Goal: Task Accomplishment & Management: Manage account settings

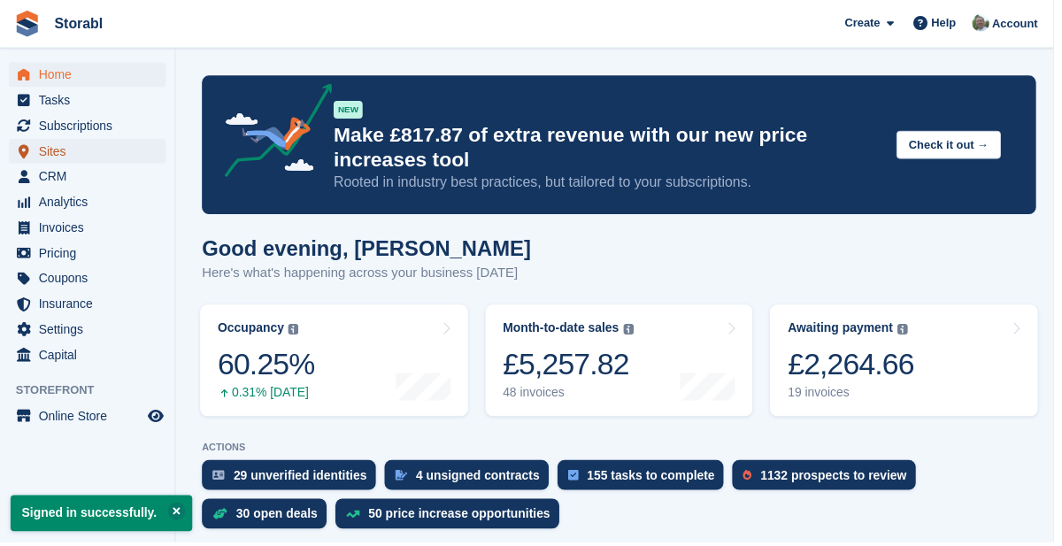
click at [67, 145] on span "Sites" at bounding box center [92, 152] width 106 height 25
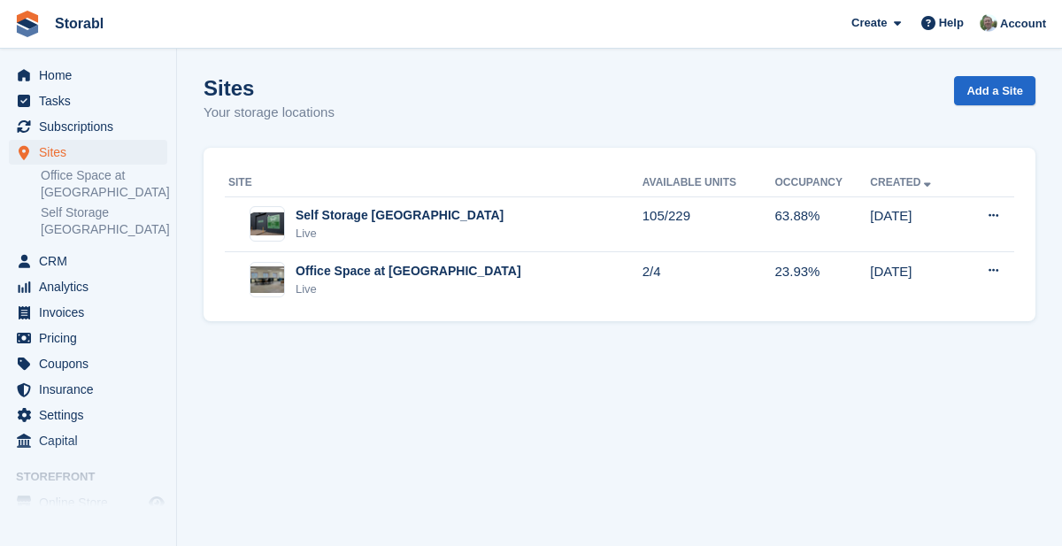
click at [106, 184] on link "Office Space at [GEOGRAPHIC_DATA]" at bounding box center [104, 184] width 126 height 34
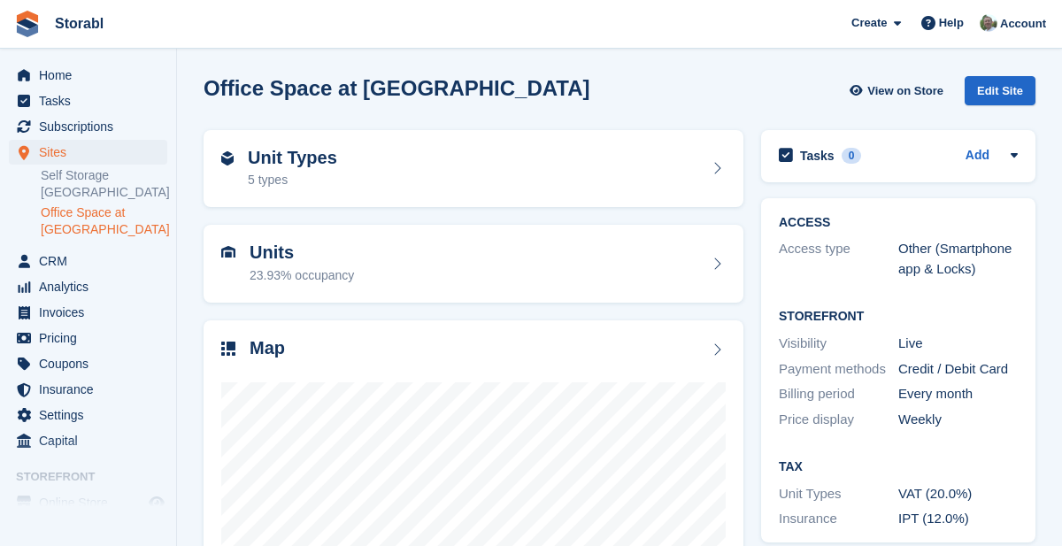
click at [276, 258] on h2 "Units" at bounding box center [301, 252] width 104 height 20
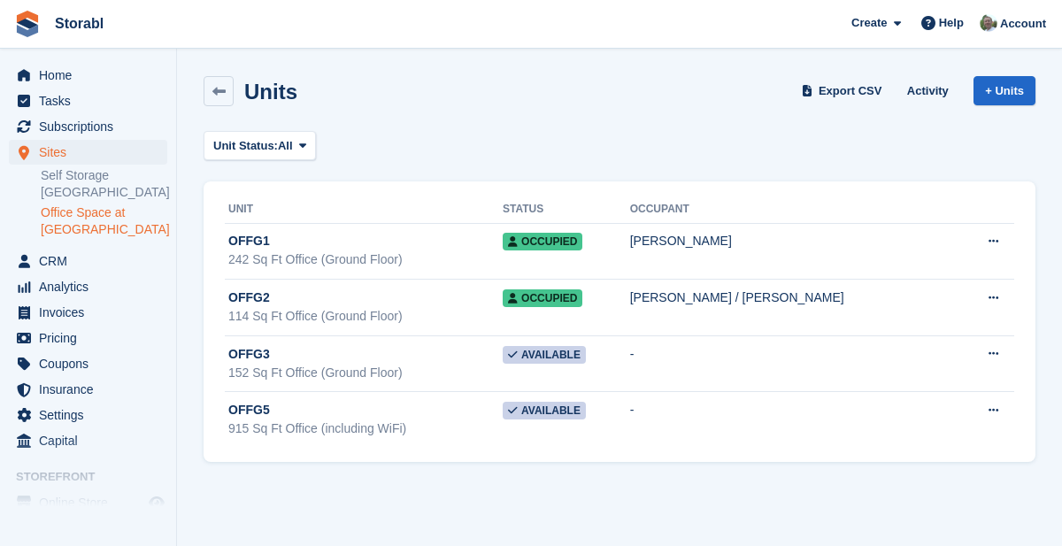
click at [254, 361] on span "OFFG3" at bounding box center [249, 354] width 42 height 19
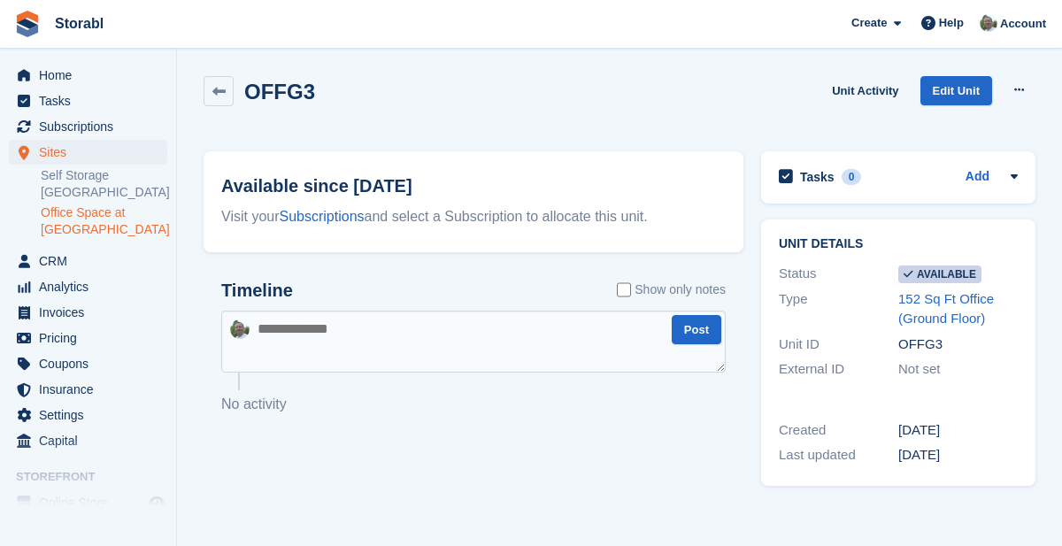
click at [974, 317] on link "152 Sq Ft Office (Ground Floor)" at bounding box center [946, 308] width 96 height 35
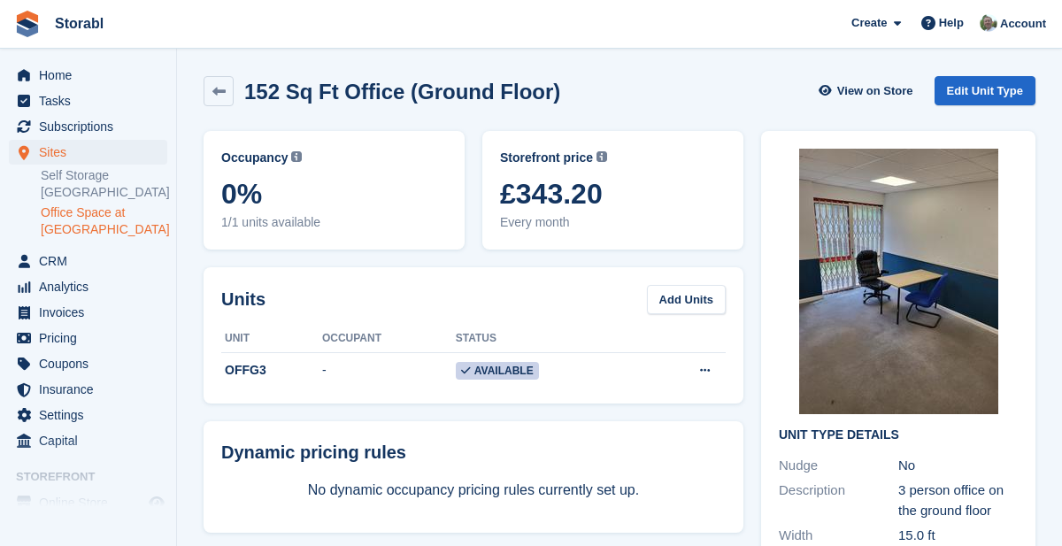
click at [704, 374] on icon at bounding box center [705, 369] width 10 height 11
click at [662, 402] on p "Edit unit" at bounding box center [636, 405] width 154 height 23
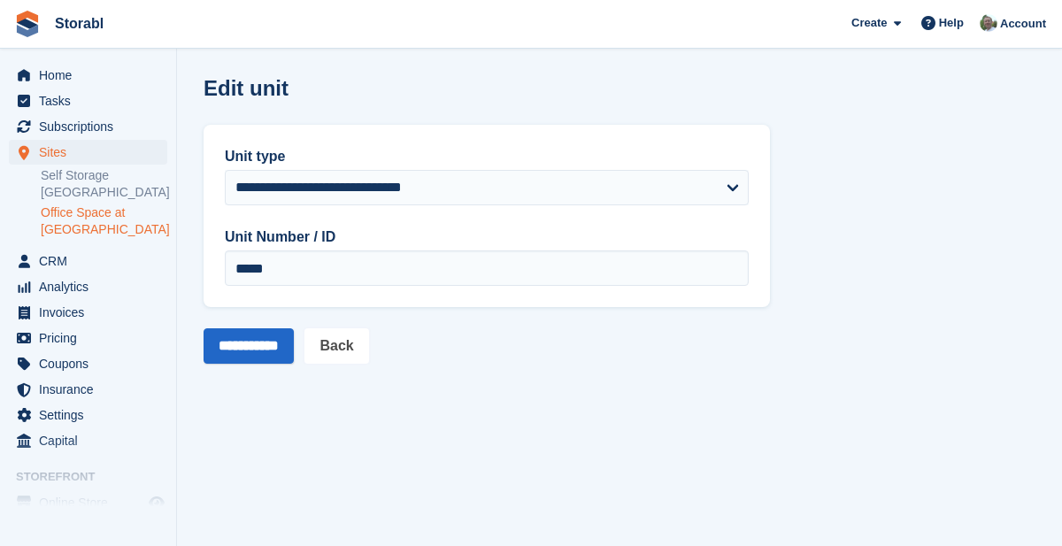
click at [358, 350] on link "Back" at bounding box center [336, 345] width 64 height 35
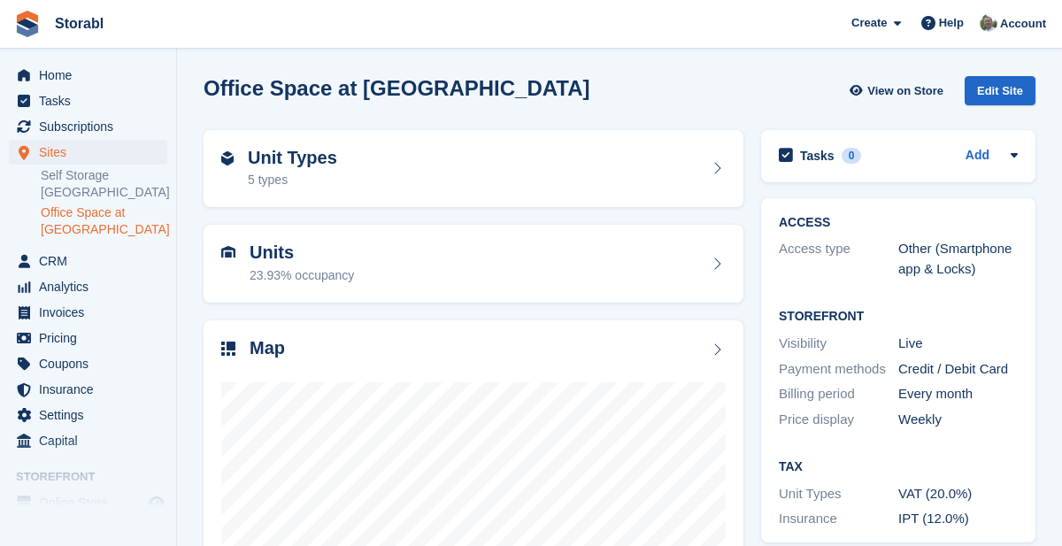
click at [69, 223] on link "Office Space at [GEOGRAPHIC_DATA]" at bounding box center [104, 221] width 126 height 34
click at [288, 251] on h2 "Units" at bounding box center [301, 252] width 104 height 20
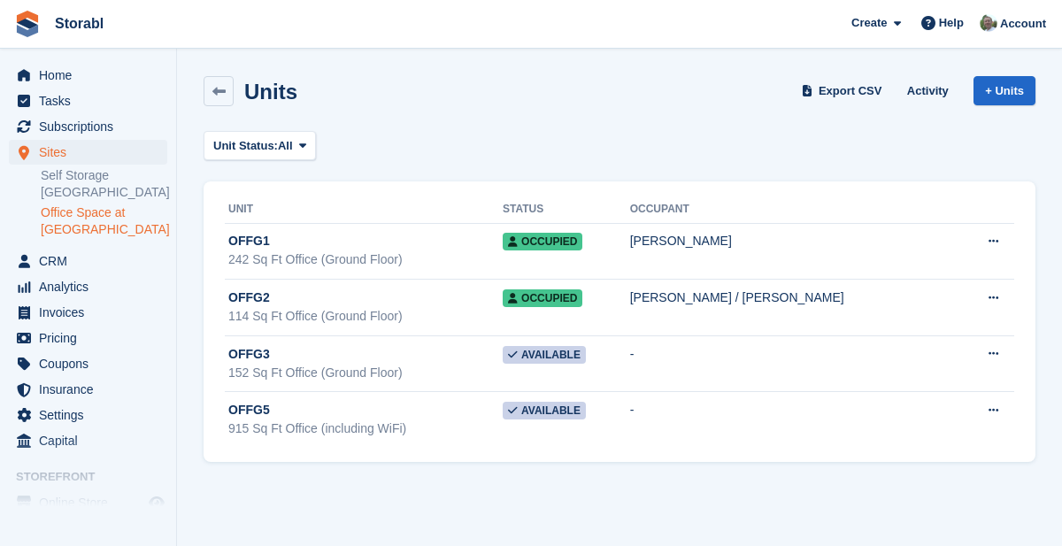
click at [994, 357] on icon at bounding box center [993, 353] width 10 height 11
click at [897, 389] on p "Edit unit" at bounding box center [924, 388] width 154 height 23
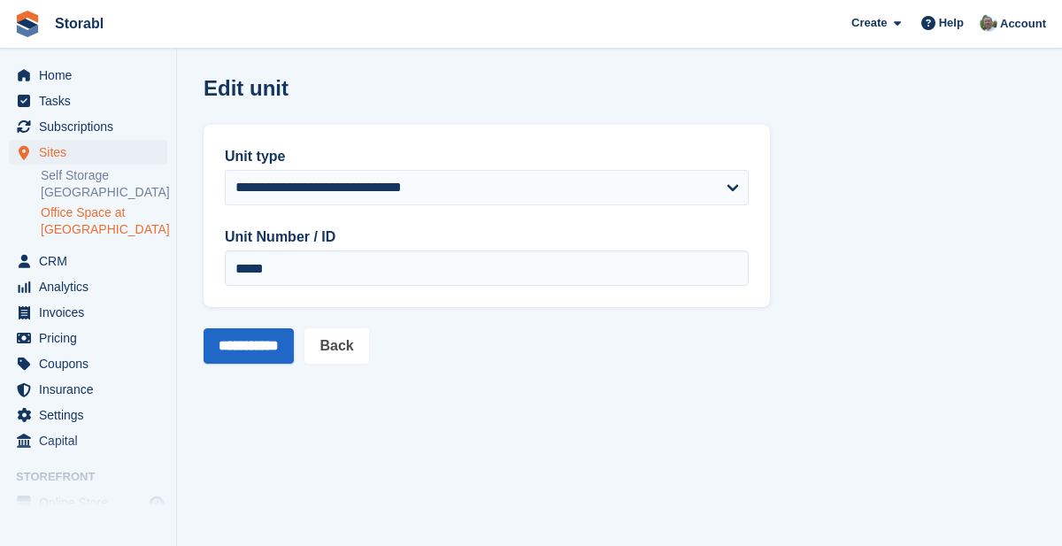
click at [360, 361] on link "Back" at bounding box center [336, 345] width 64 height 35
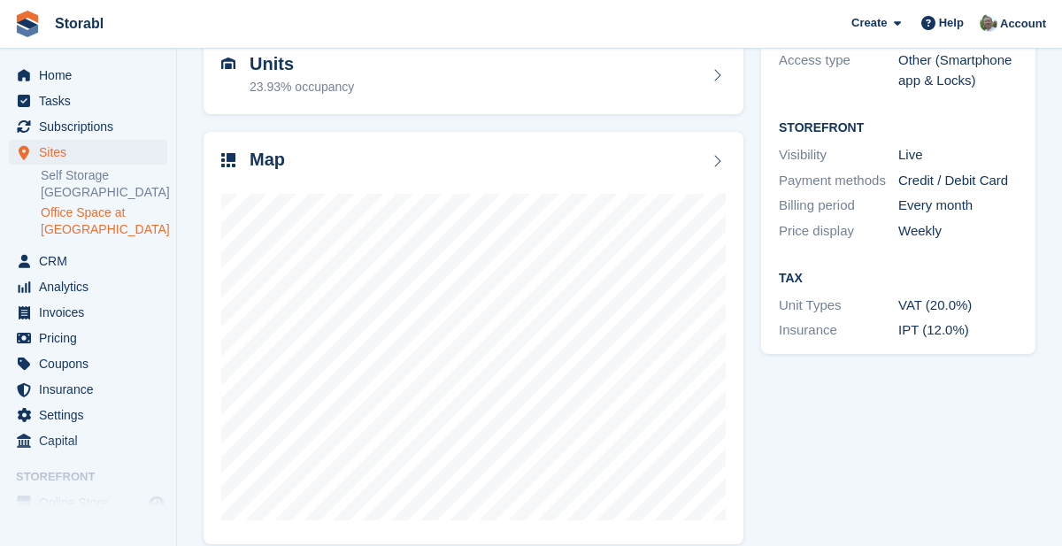
scroll to position [195, 0]
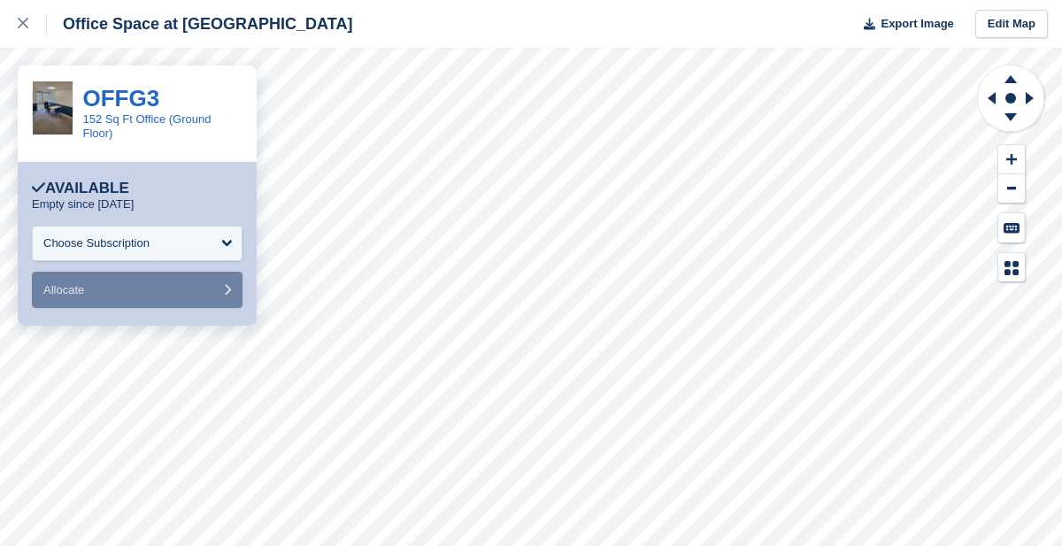
click at [57, 248] on div "Choose Subscription" at bounding box center [96, 243] width 106 height 18
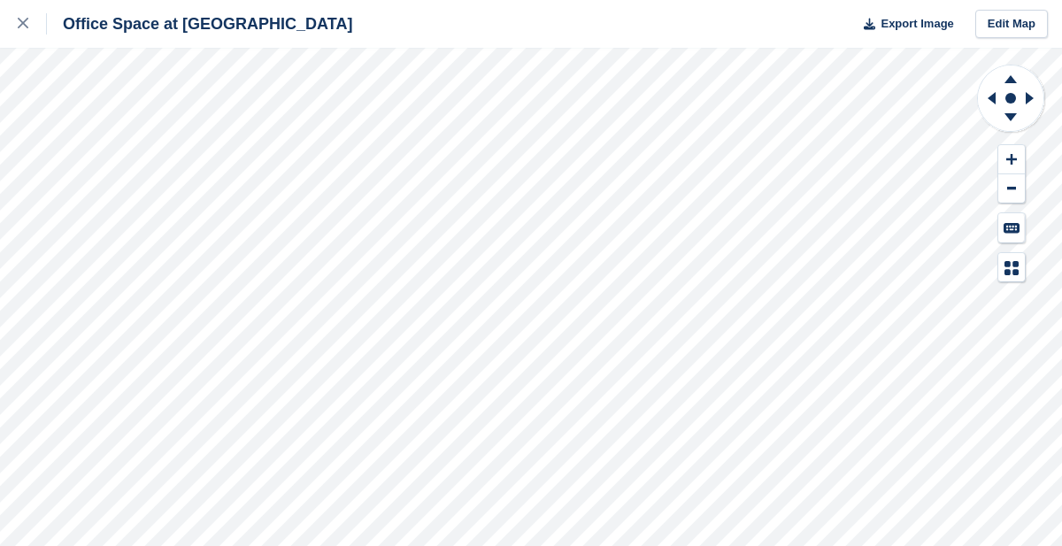
click at [32, 36] on link at bounding box center [23, 24] width 47 height 48
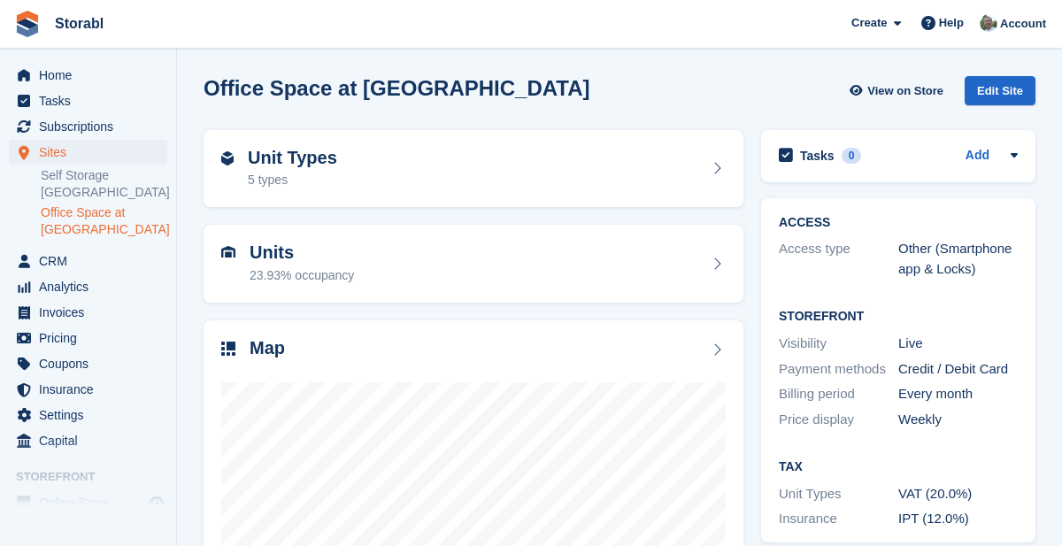
click at [281, 172] on div "5 types" at bounding box center [292, 180] width 89 height 19
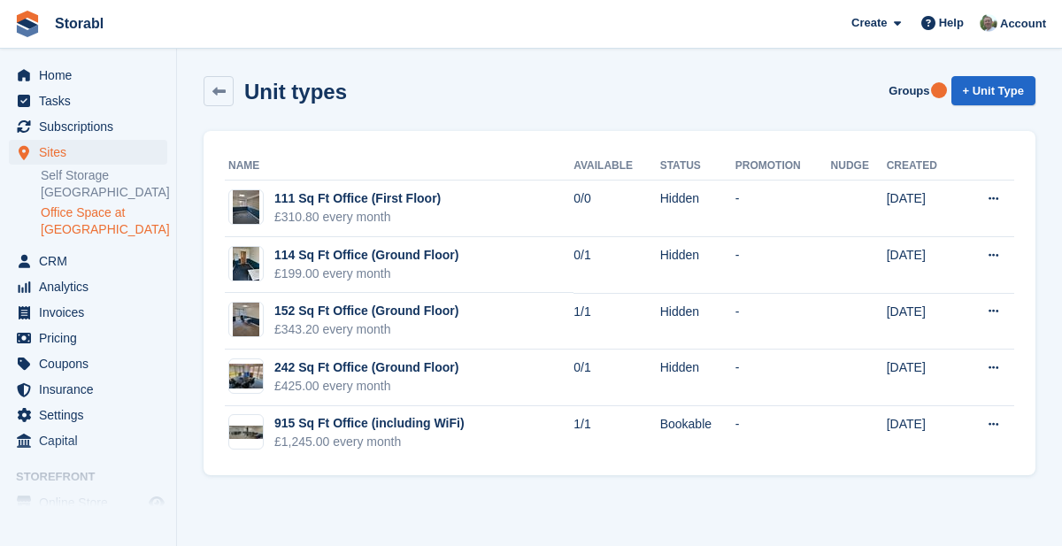
click at [993, 314] on icon at bounding box center [993, 310] width 10 height 11
click at [932, 342] on p "Edit unit type" at bounding box center [924, 345] width 154 height 23
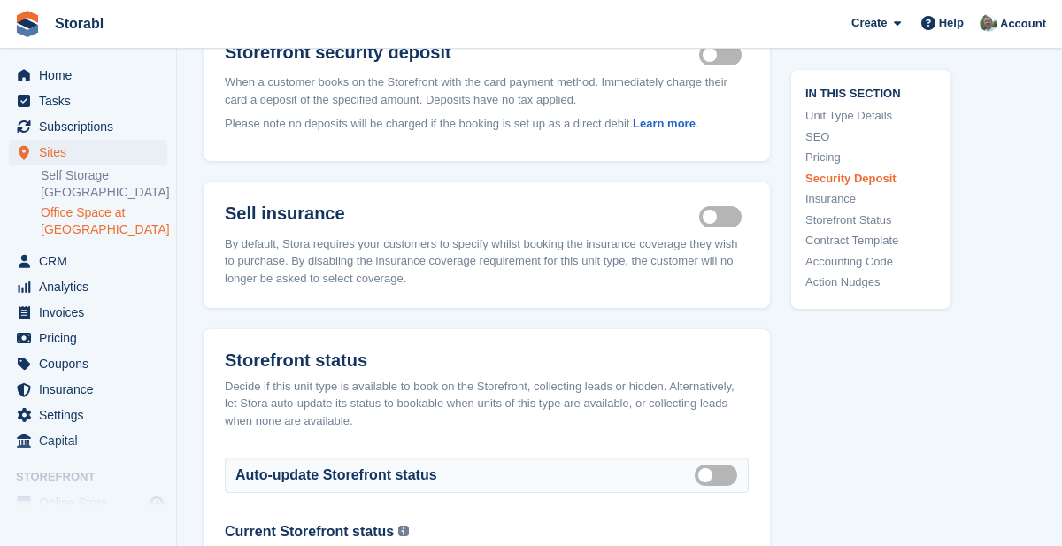
scroll to position [2310, 0]
click at [716, 476] on label "Auto manage storefront status" at bounding box center [719, 474] width 50 height 3
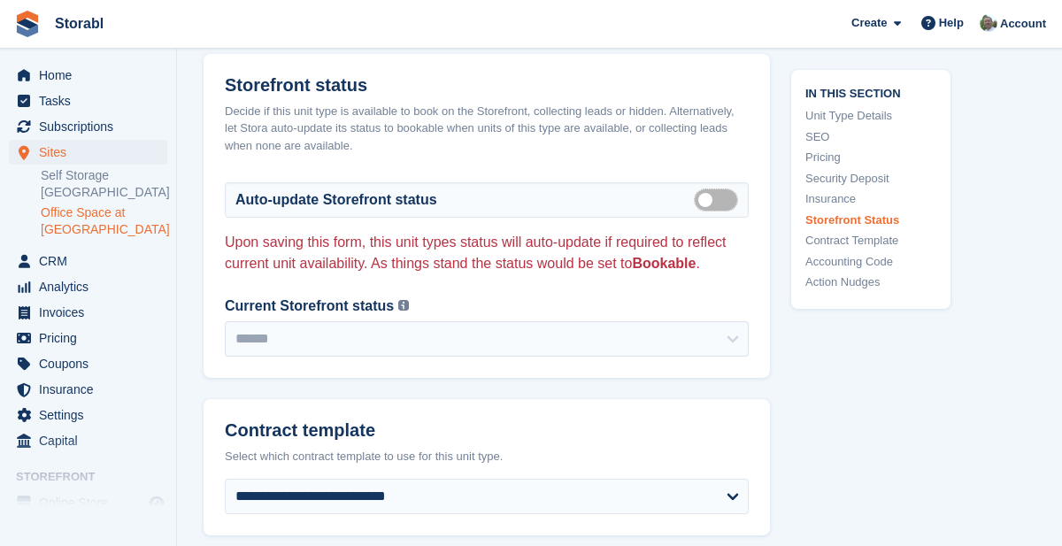
scroll to position [2585, 0]
click at [721, 201] on label "Auto manage storefront status" at bounding box center [719, 199] width 50 height 3
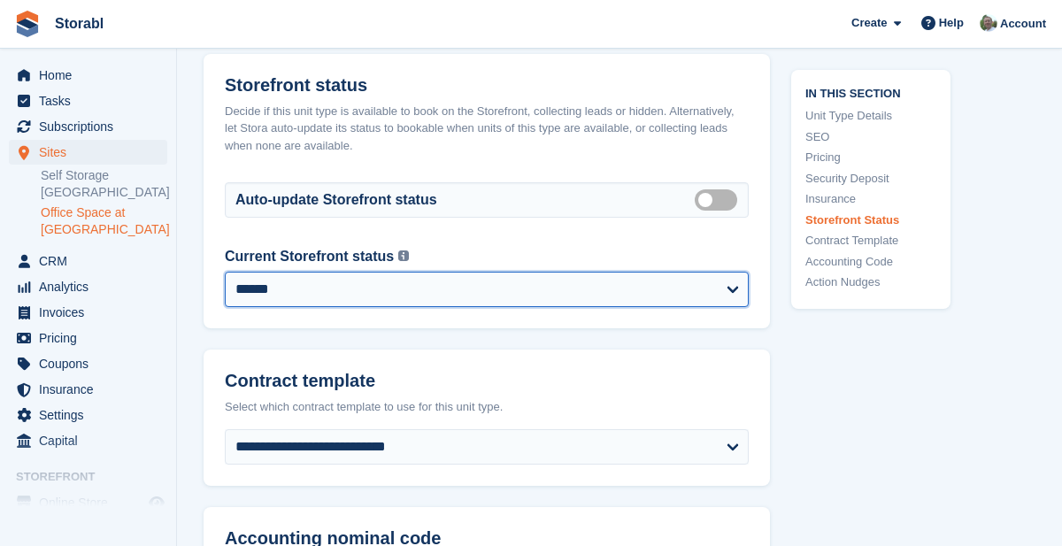
click at [722, 307] on select "**********" at bounding box center [487, 289] width 524 height 35
select select "********"
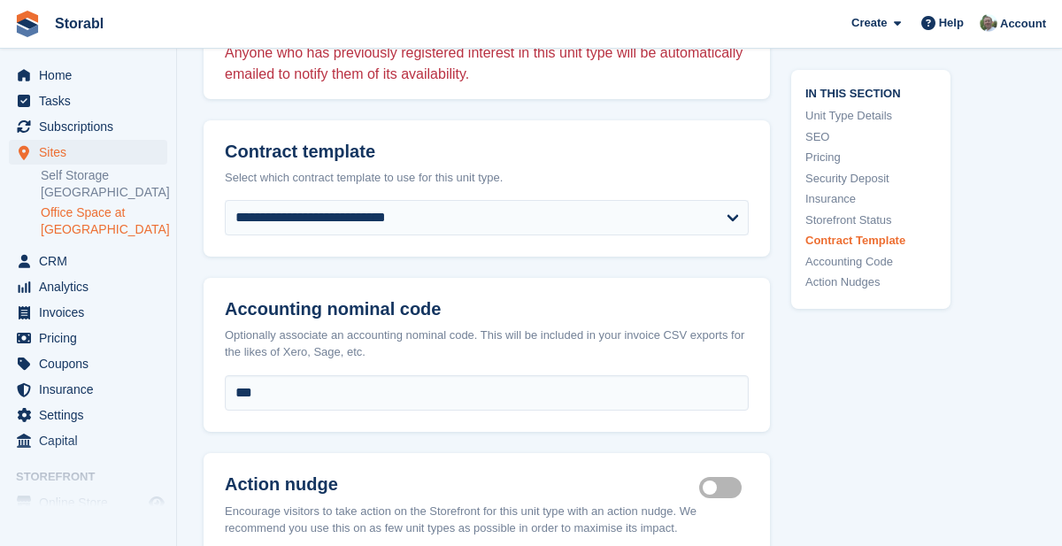
scroll to position [3218, 0]
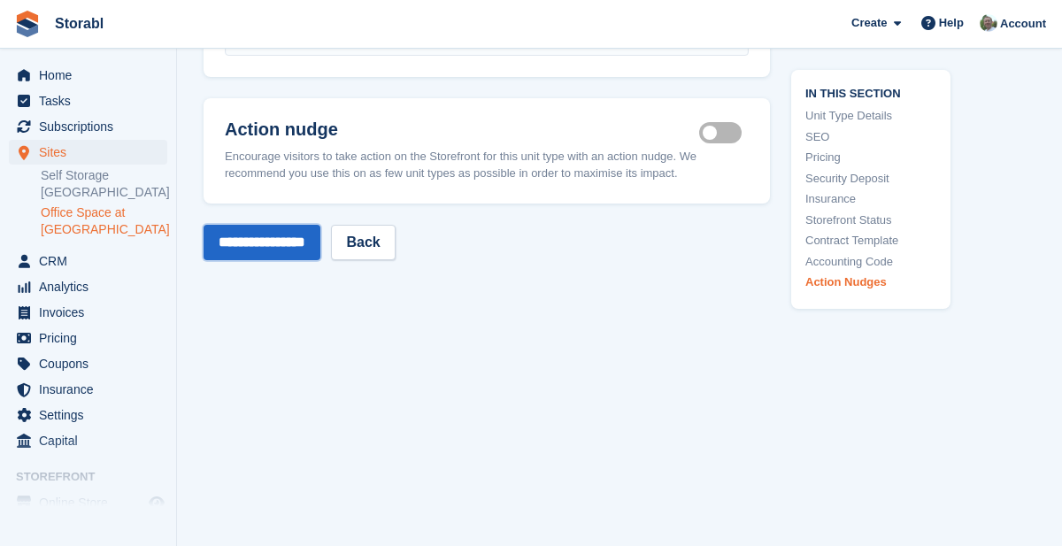
click at [310, 259] on input "**********" at bounding box center [261, 242] width 117 height 35
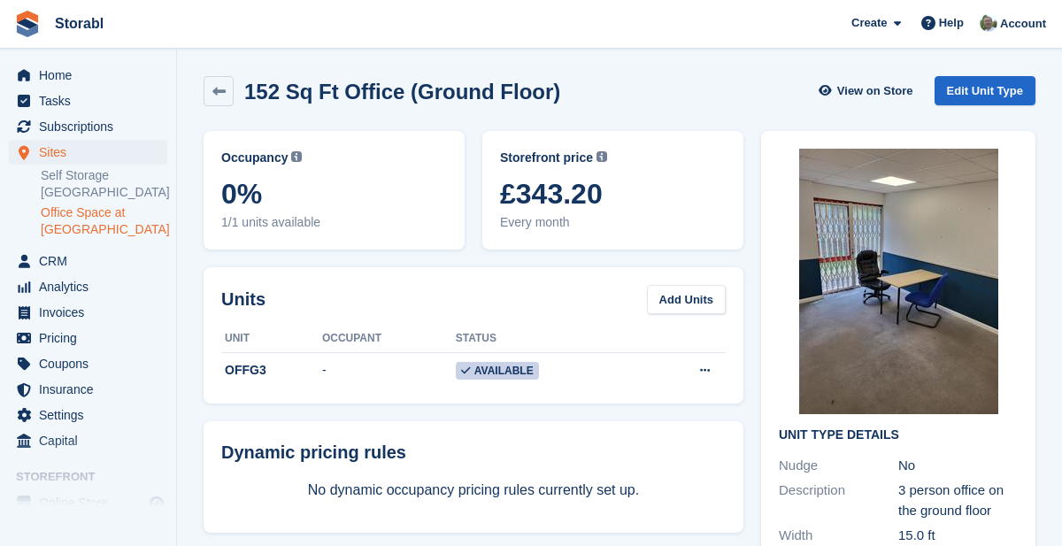
click at [569, 196] on span "£343.20" at bounding box center [613, 194] width 226 height 32
click at [999, 98] on link "Edit Unit Type" at bounding box center [984, 90] width 101 height 29
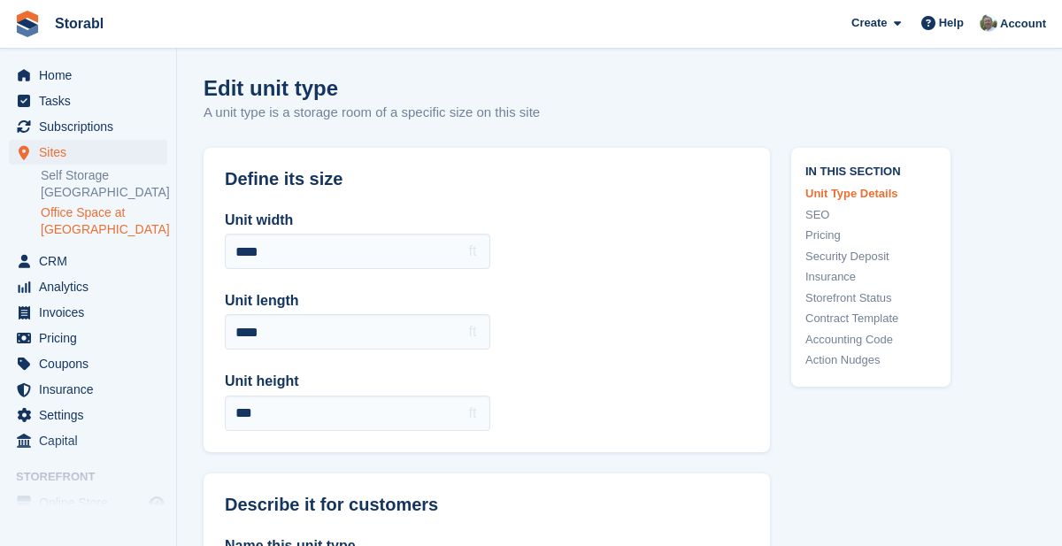
click at [837, 234] on link "Pricing" at bounding box center [870, 235] width 131 height 18
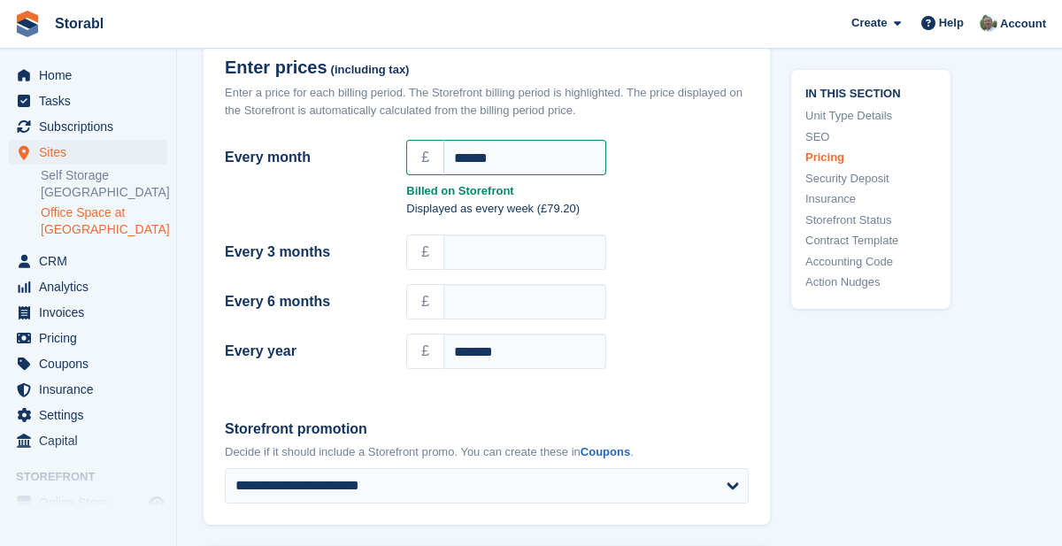
scroll to position [1628, 0]
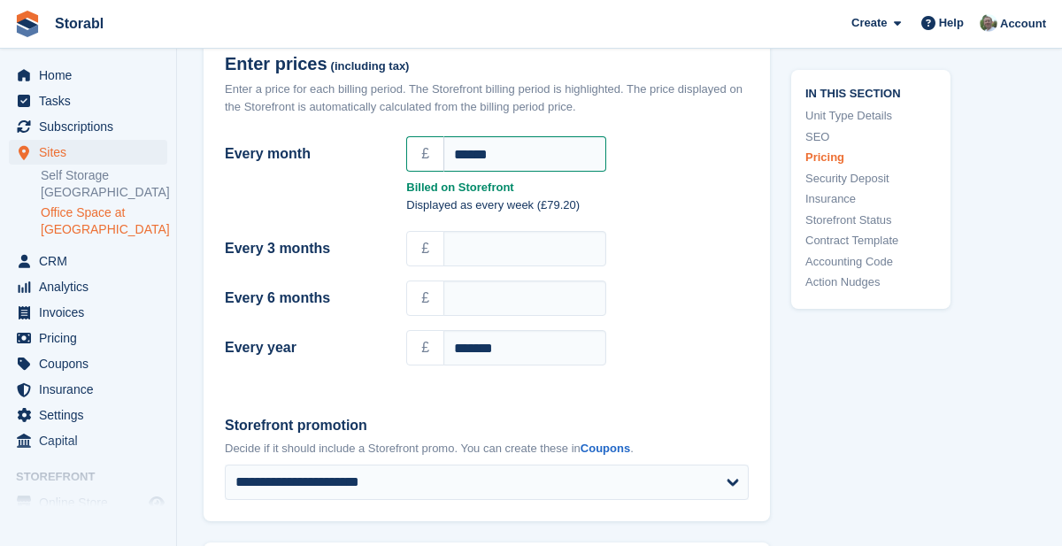
click at [882, 223] on link "Storefront Status" at bounding box center [870, 220] width 131 height 18
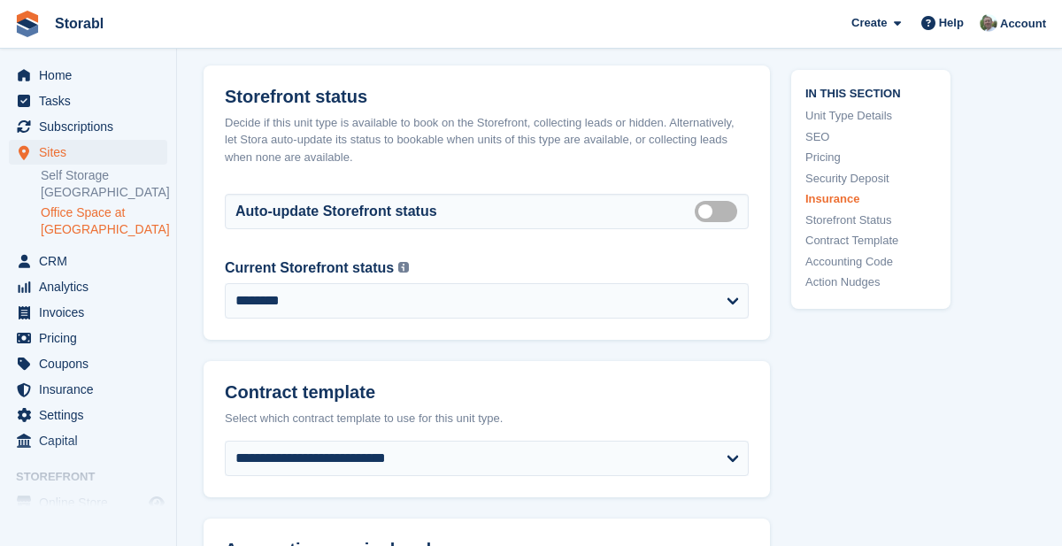
scroll to position [2606, 0]
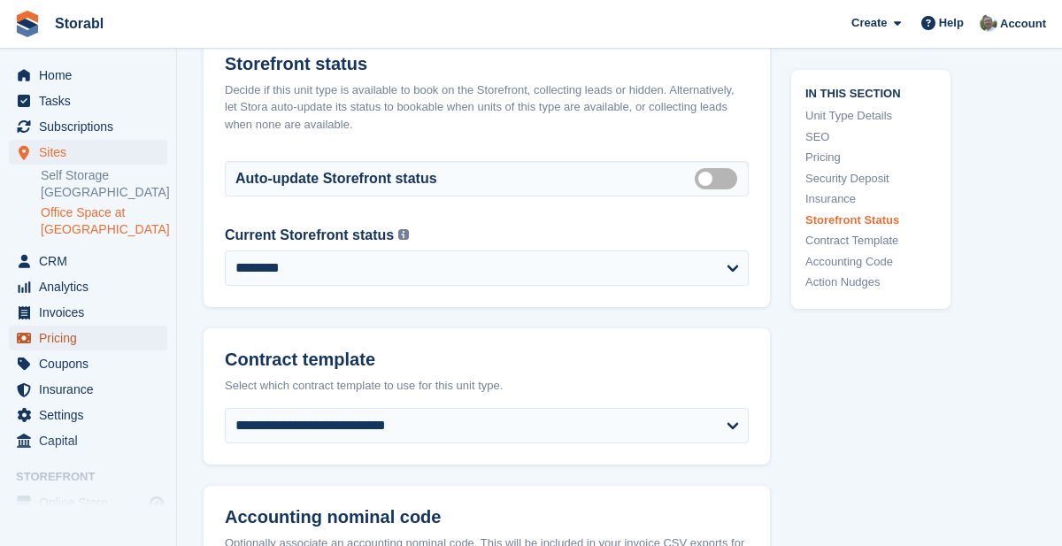
click at [65, 341] on span "Pricing" at bounding box center [92, 338] width 106 height 25
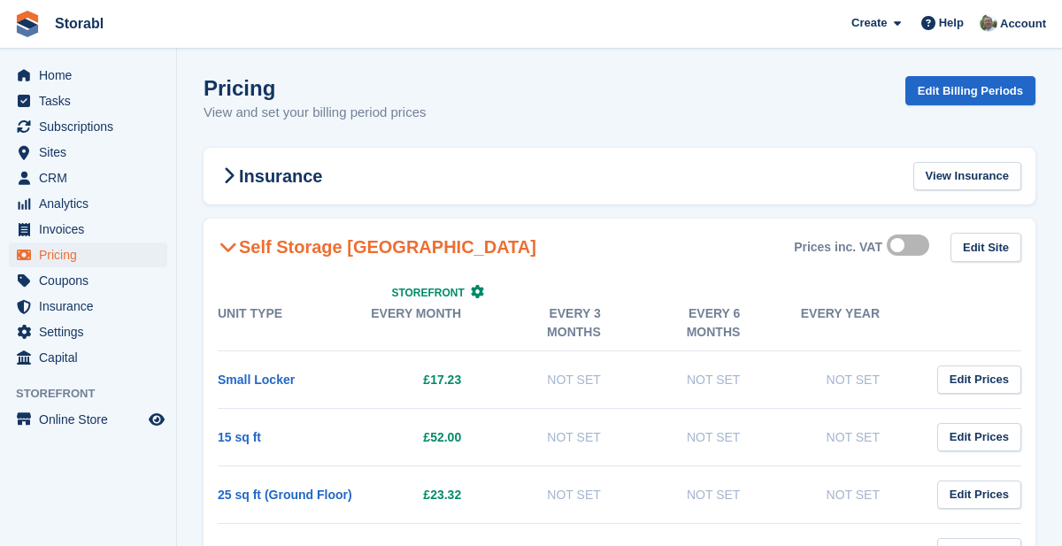
click at [291, 247] on h2 "Self Storage [GEOGRAPHIC_DATA]" at bounding box center [377, 246] width 318 height 21
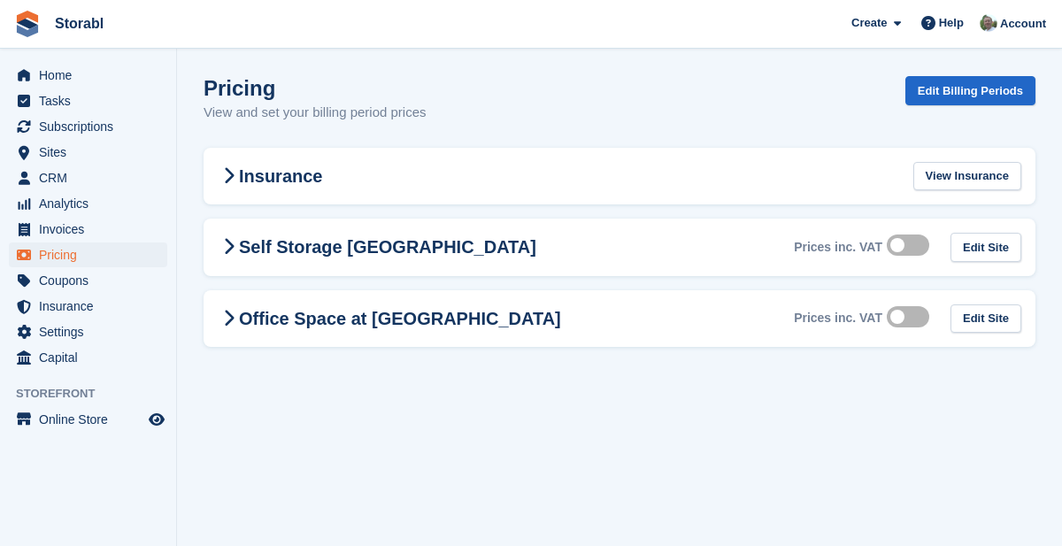
click at [439, 316] on h2 "Office Space at [GEOGRAPHIC_DATA]" at bounding box center [389, 318] width 343 height 21
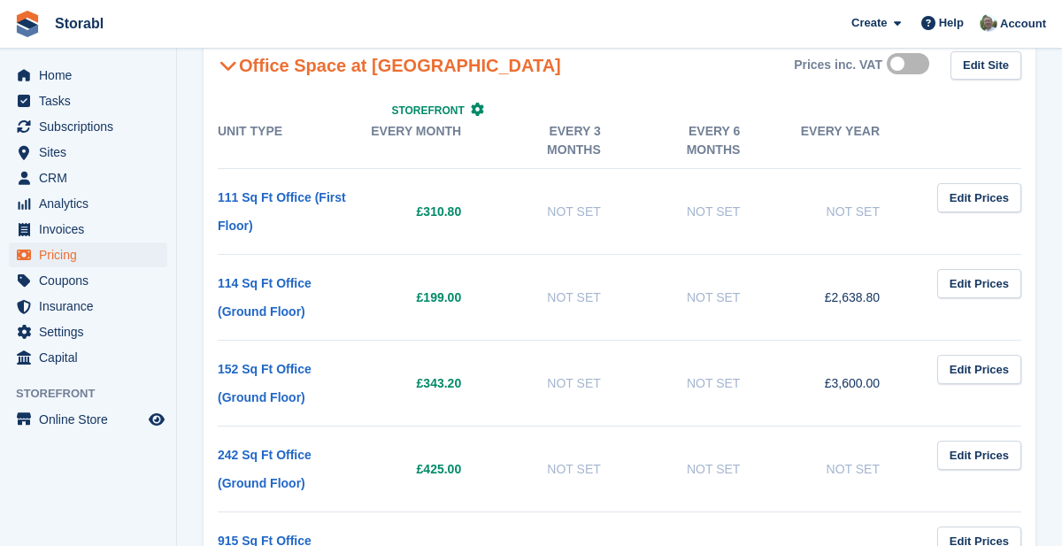
scroll to position [252, 0]
click at [993, 372] on link "Edit Prices" at bounding box center [979, 370] width 84 height 29
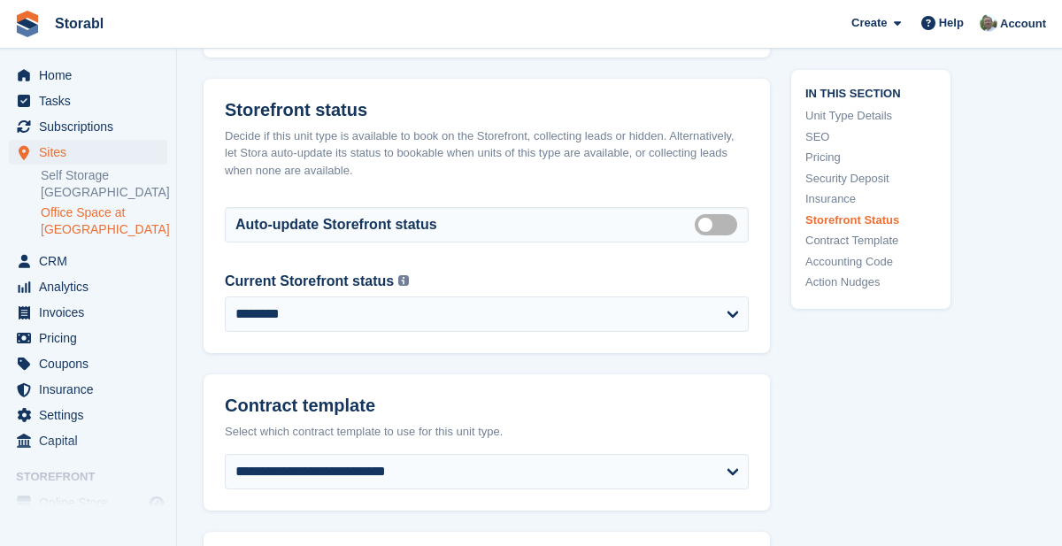
scroll to position [2559, 0]
click at [836, 157] on link "Pricing" at bounding box center [870, 158] width 131 height 18
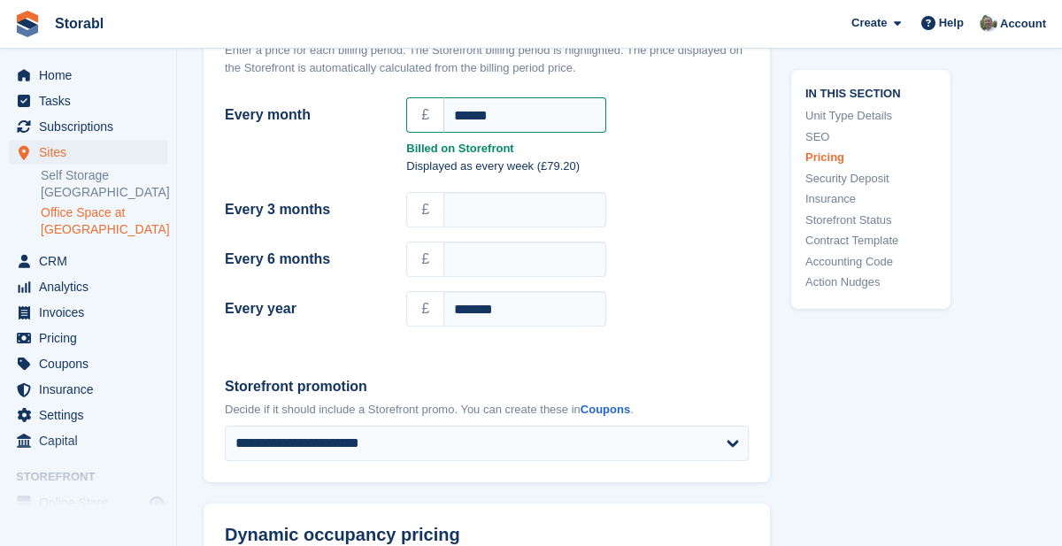
scroll to position [1628, 0]
